Goal: Information Seeking & Learning: Learn about a topic

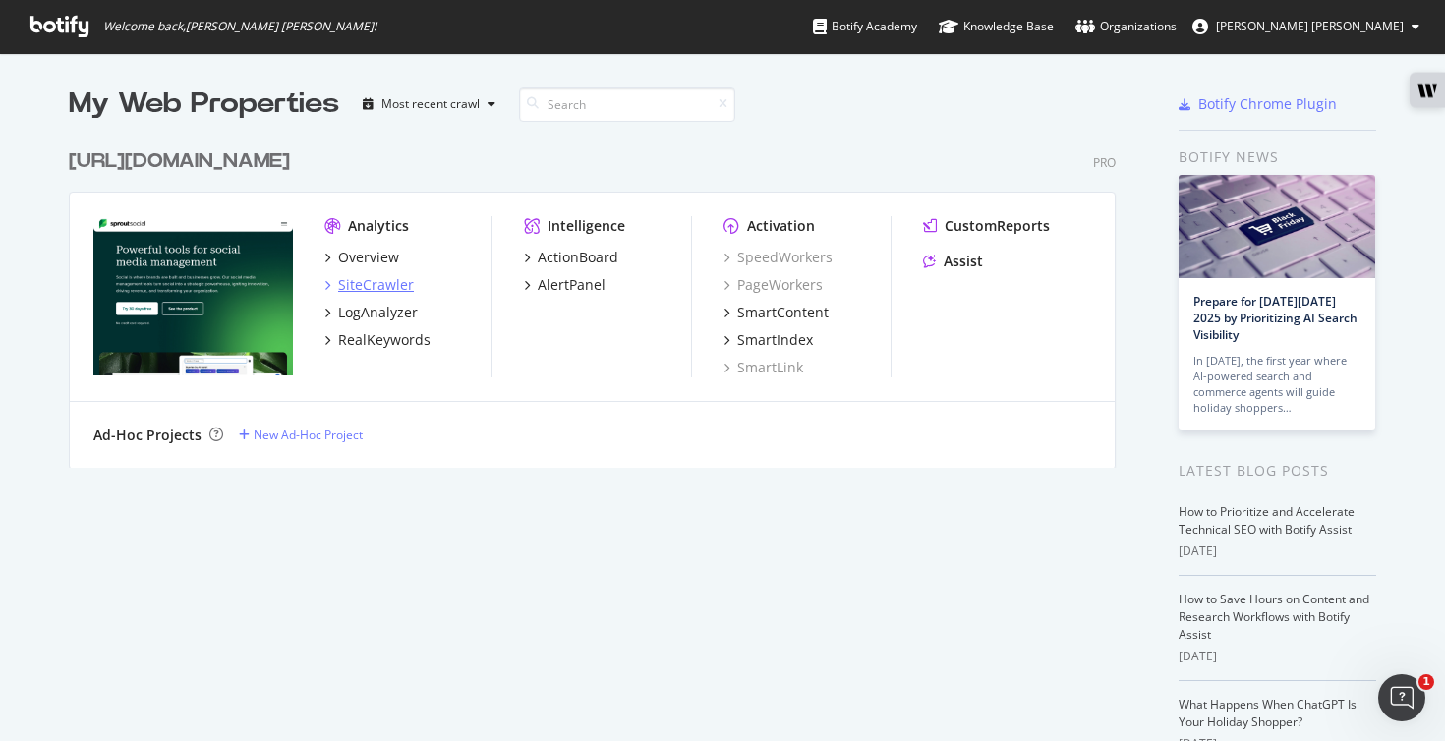
click at [386, 284] on div "SiteCrawler" at bounding box center [376, 285] width 76 height 20
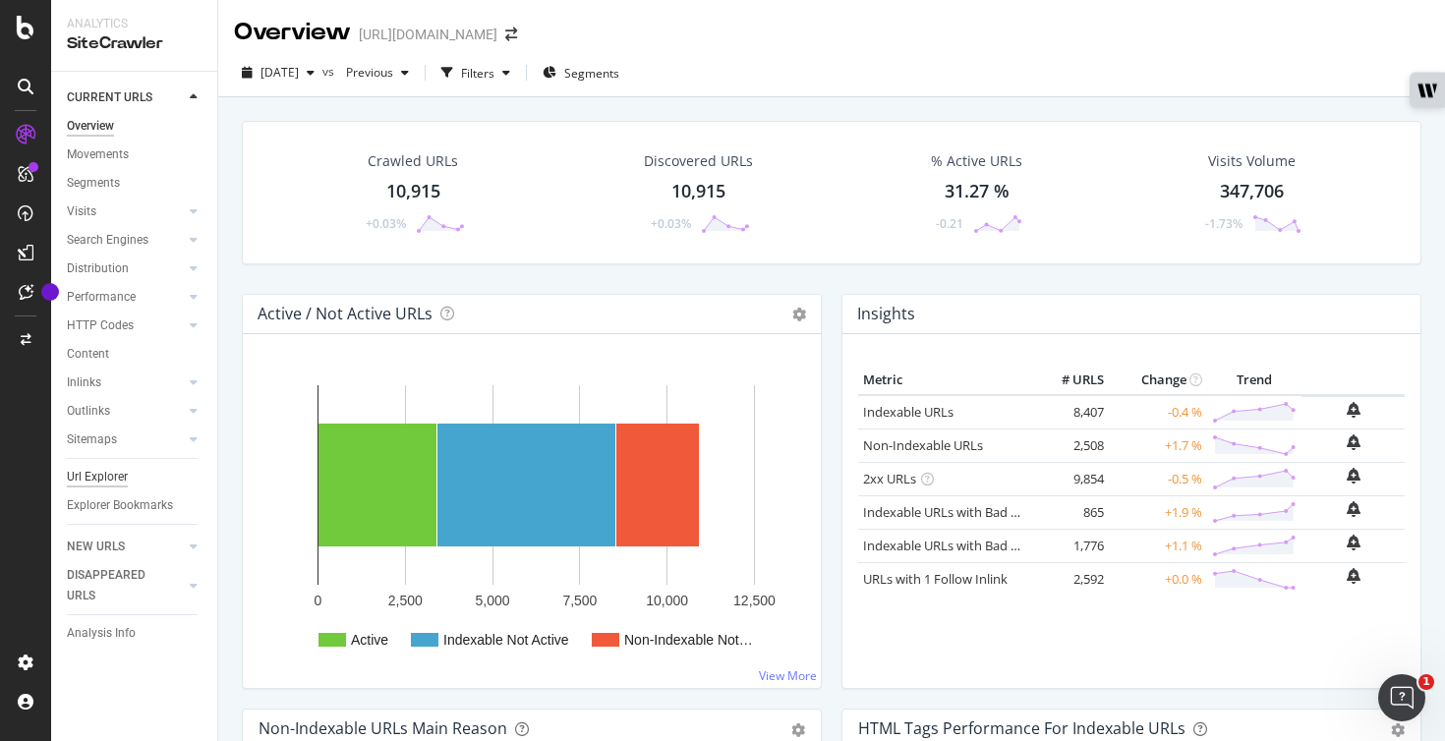
click at [117, 484] on div "Url Explorer" at bounding box center [97, 477] width 61 height 21
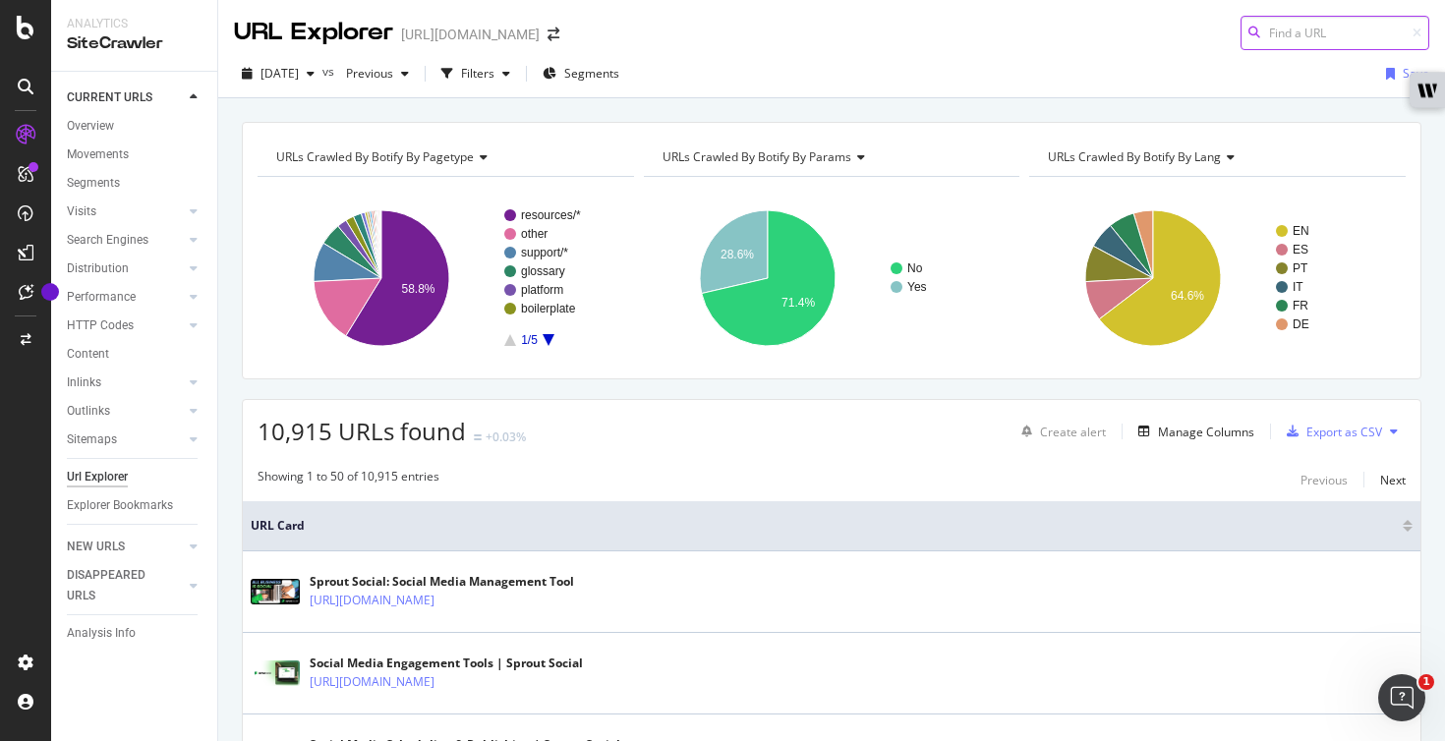
paste input "/insights/types-of-social-media/"
type input "/insights/types-of-social-media/"
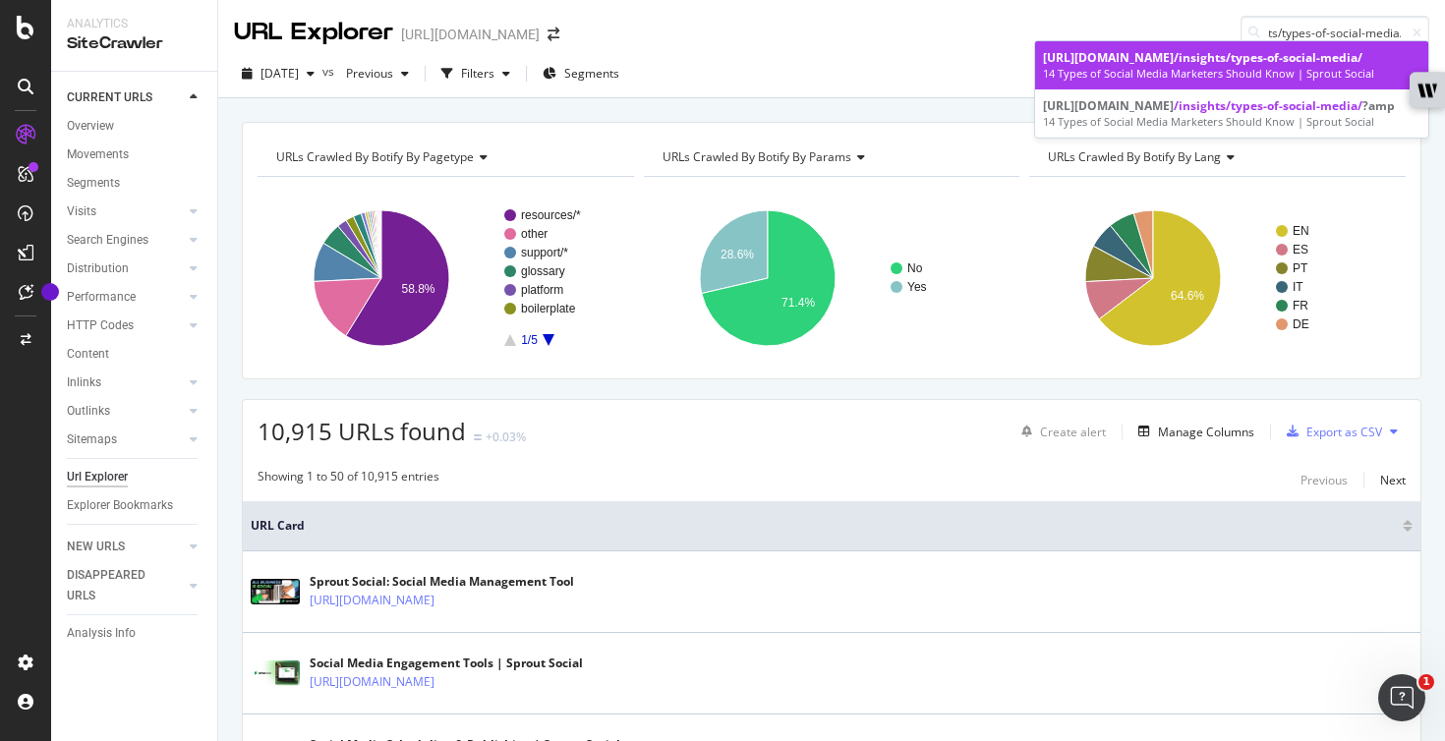
scroll to position [0, 0]
click at [1242, 55] on span "/insights/types-of-social-media/" at bounding box center [1267, 57] width 189 height 17
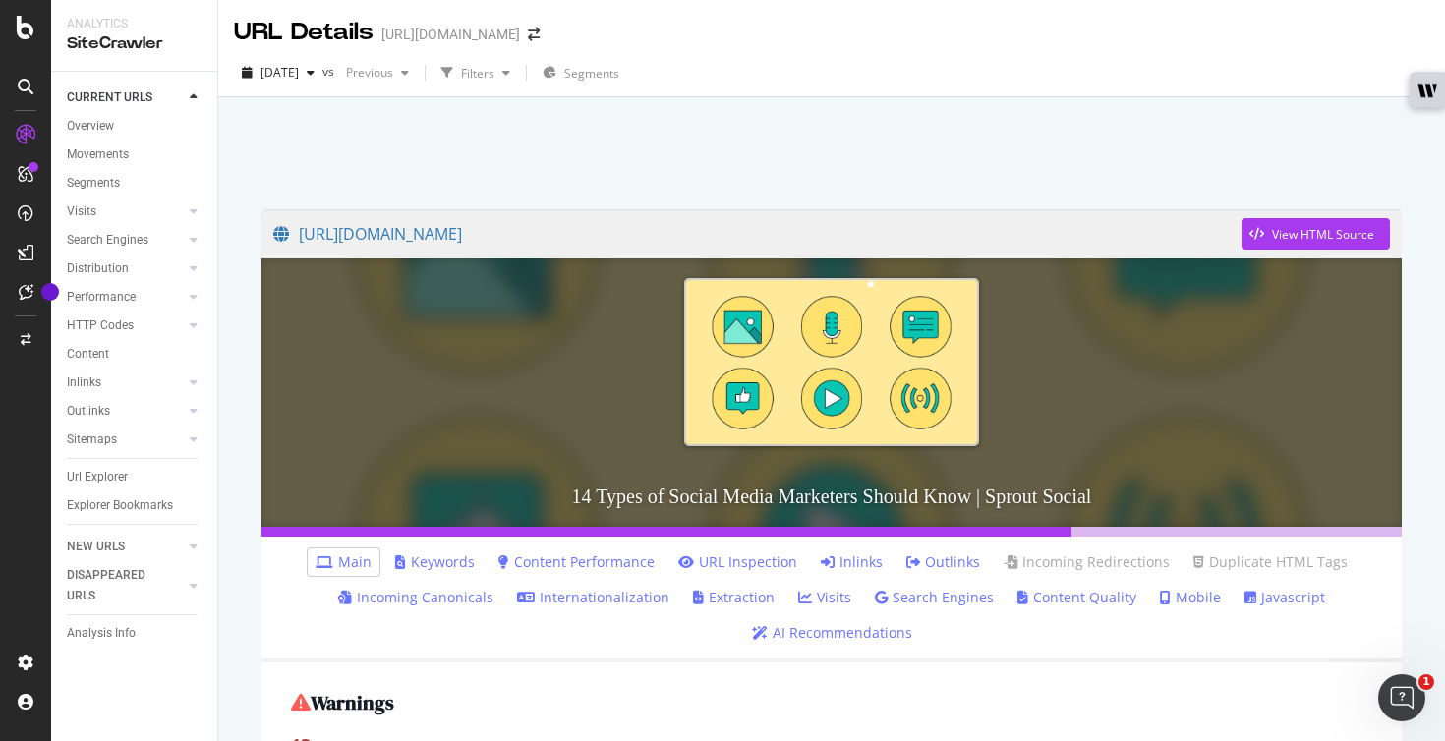
scroll to position [433, 0]
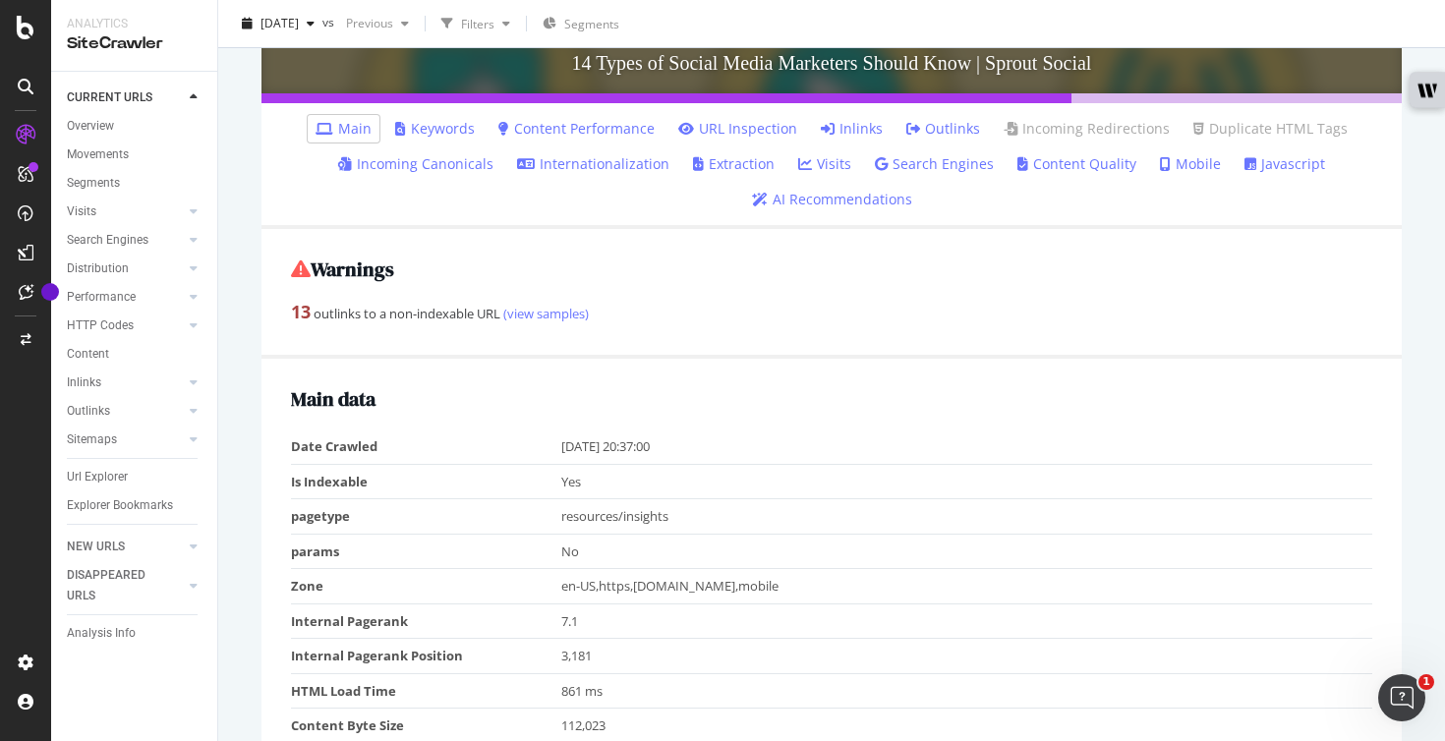
click at [856, 127] on link "Inlinks" at bounding box center [852, 129] width 62 height 20
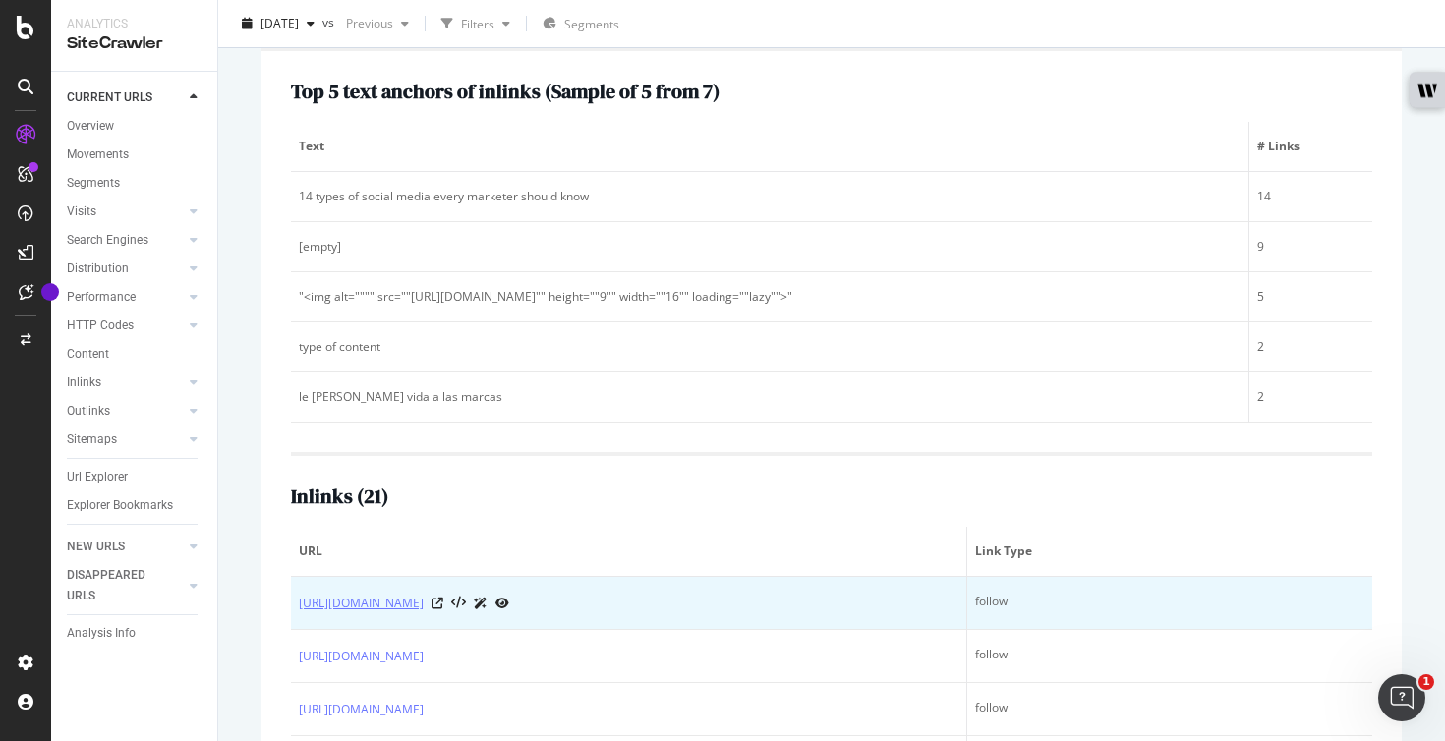
scroll to position [566, 0]
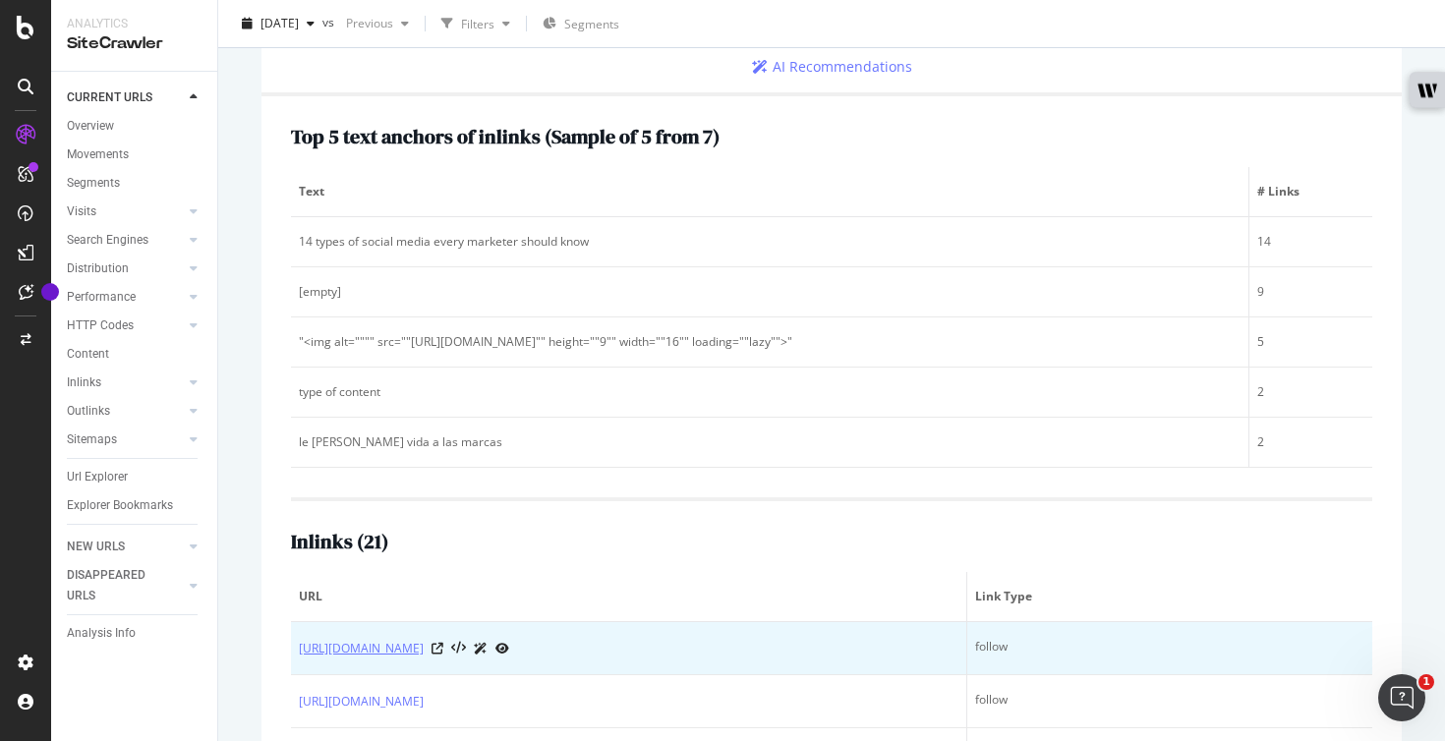
click at [424, 651] on link "[URL][DOMAIN_NAME]" at bounding box center [361, 649] width 125 height 20
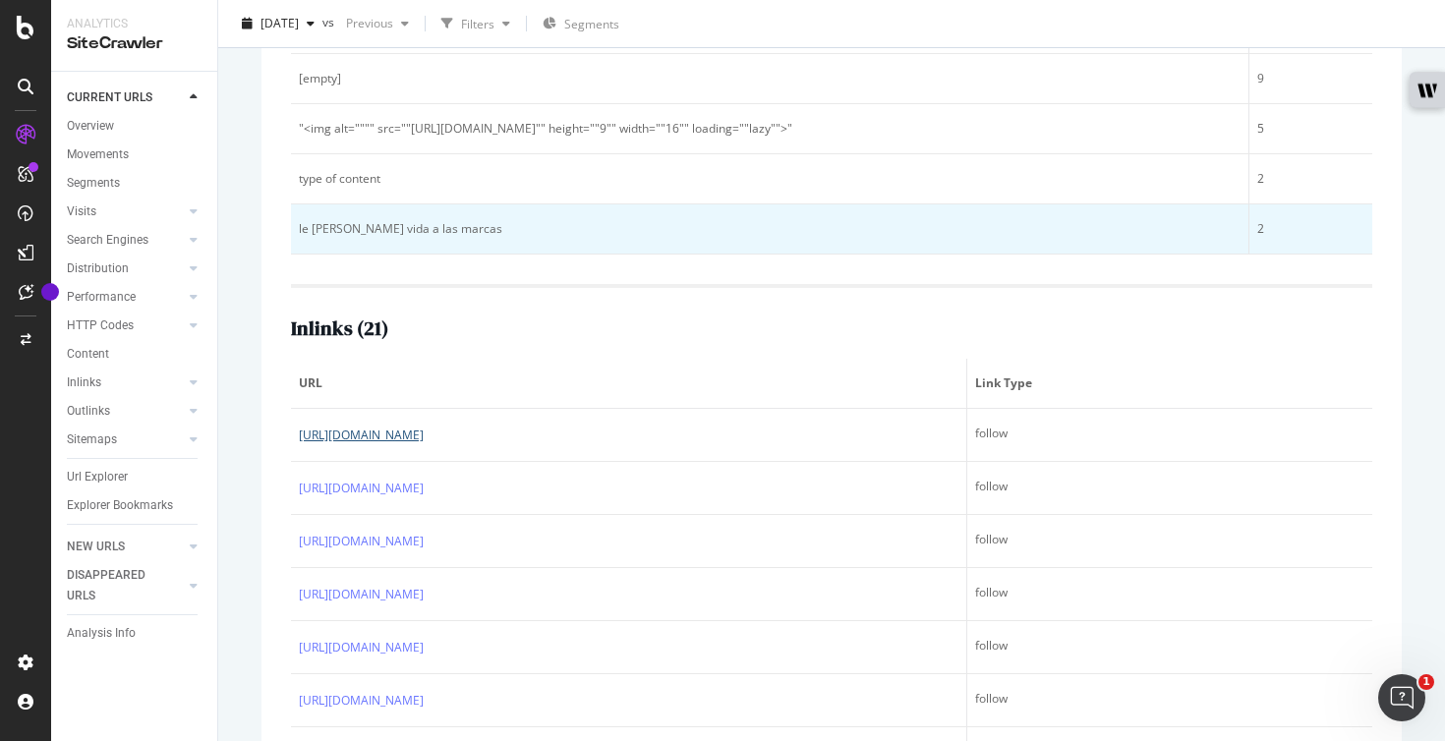
scroll to position [812, 0]
